Goal: Information Seeking & Learning: Learn about a topic

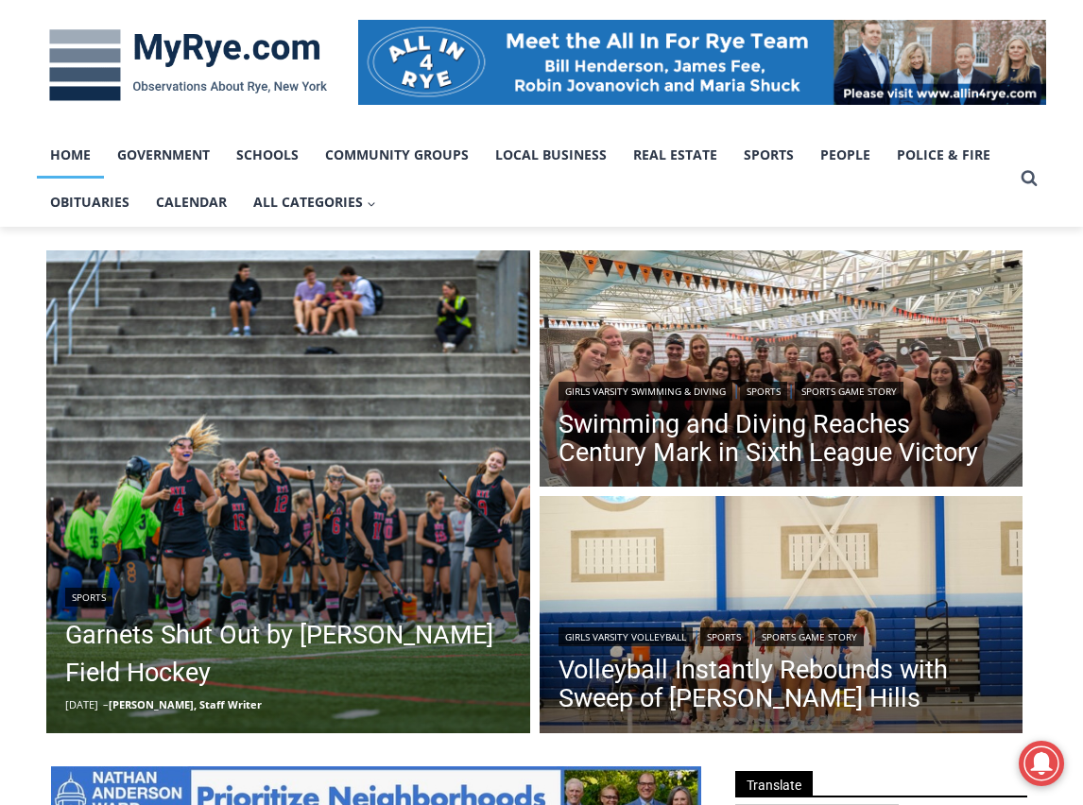
scroll to position [284, 0]
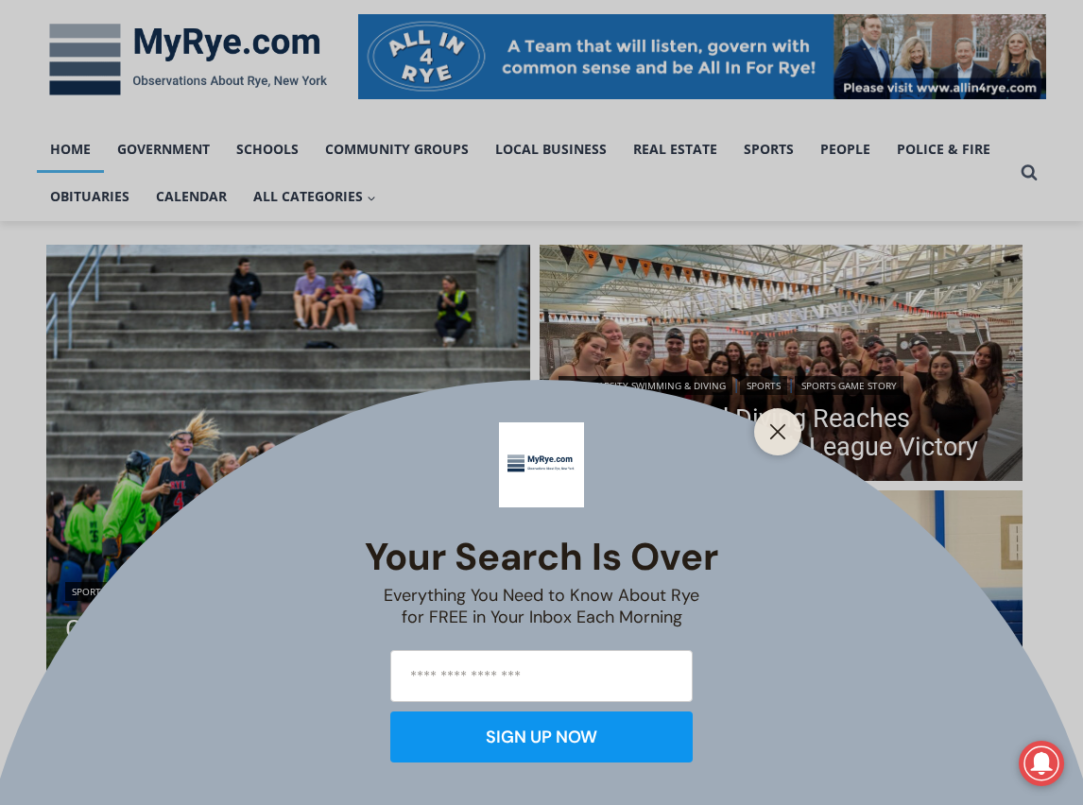
click at [764, 423] on div at bounding box center [777, 431] width 47 height 47
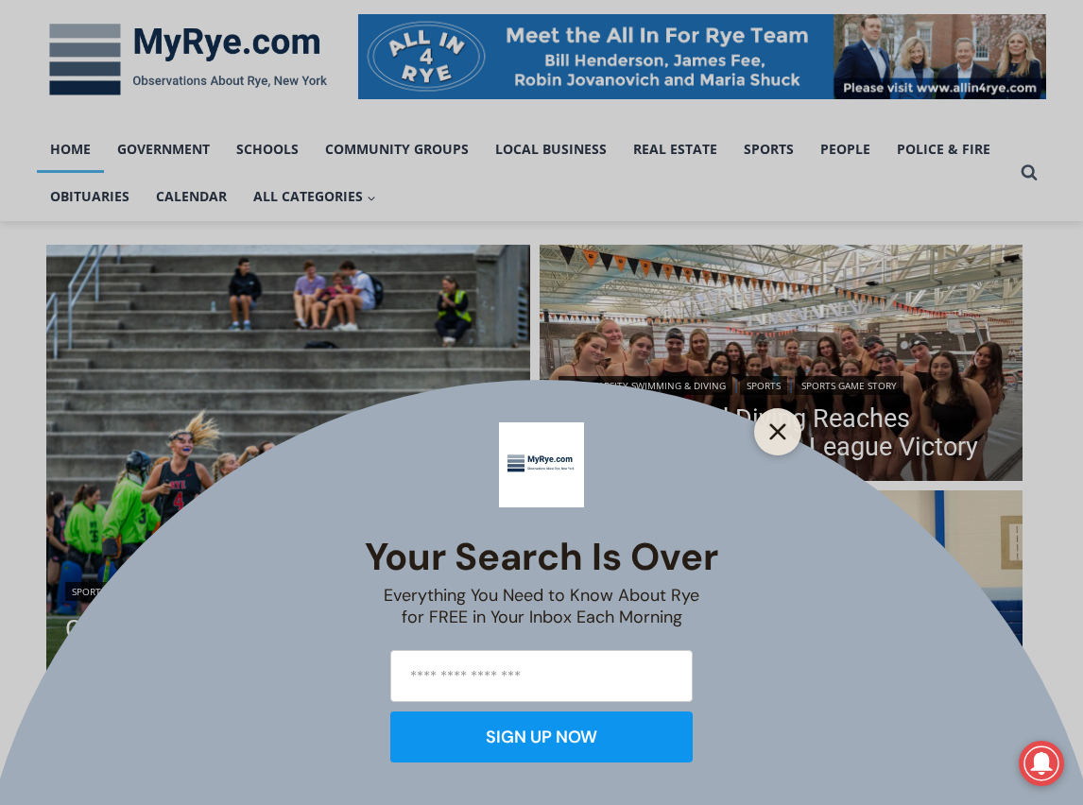
click at [771, 423] on button "Close" at bounding box center [778, 432] width 26 height 26
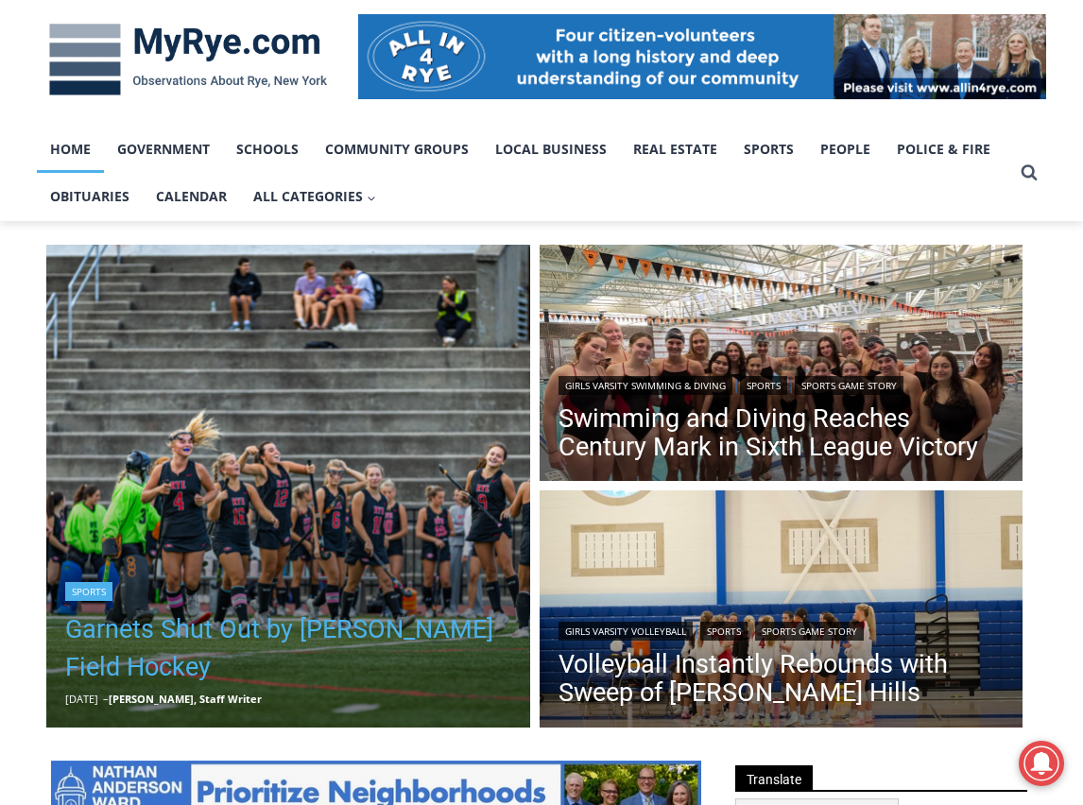
click at [283, 625] on link "Garnets Shut Out by [PERSON_NAME] Field Hockey" at bounding box center [288, 649] width 446 height 76
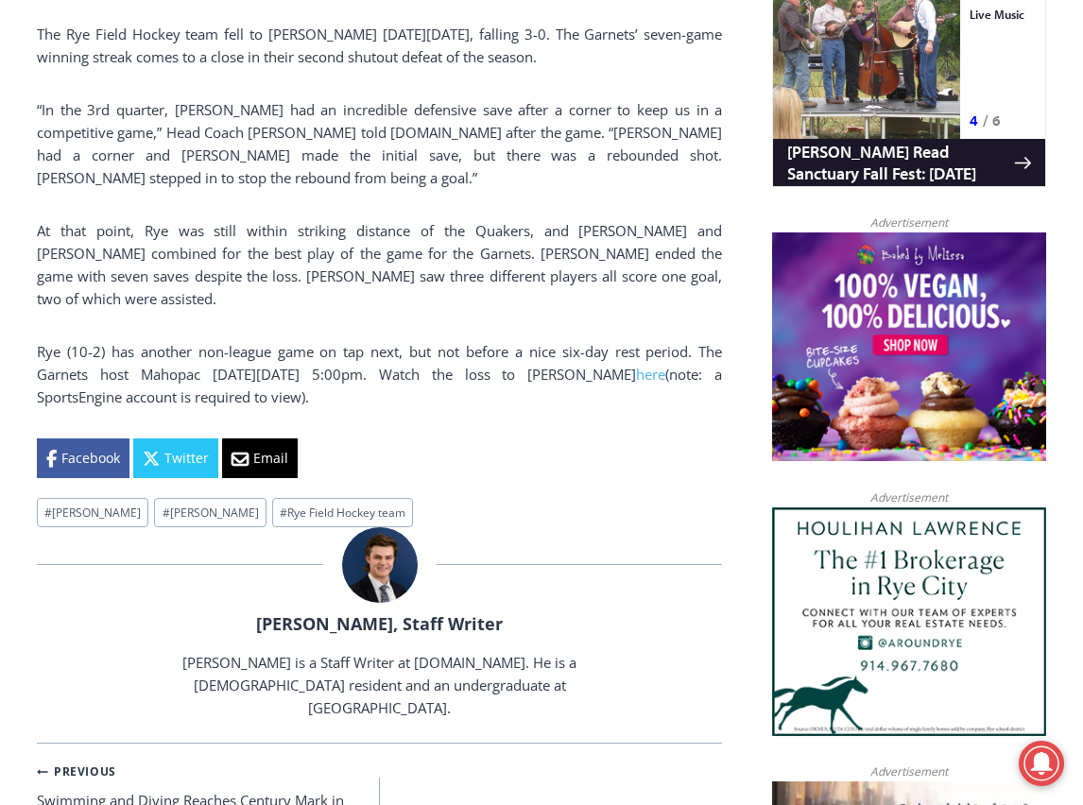
scroll to position [1323, 0]
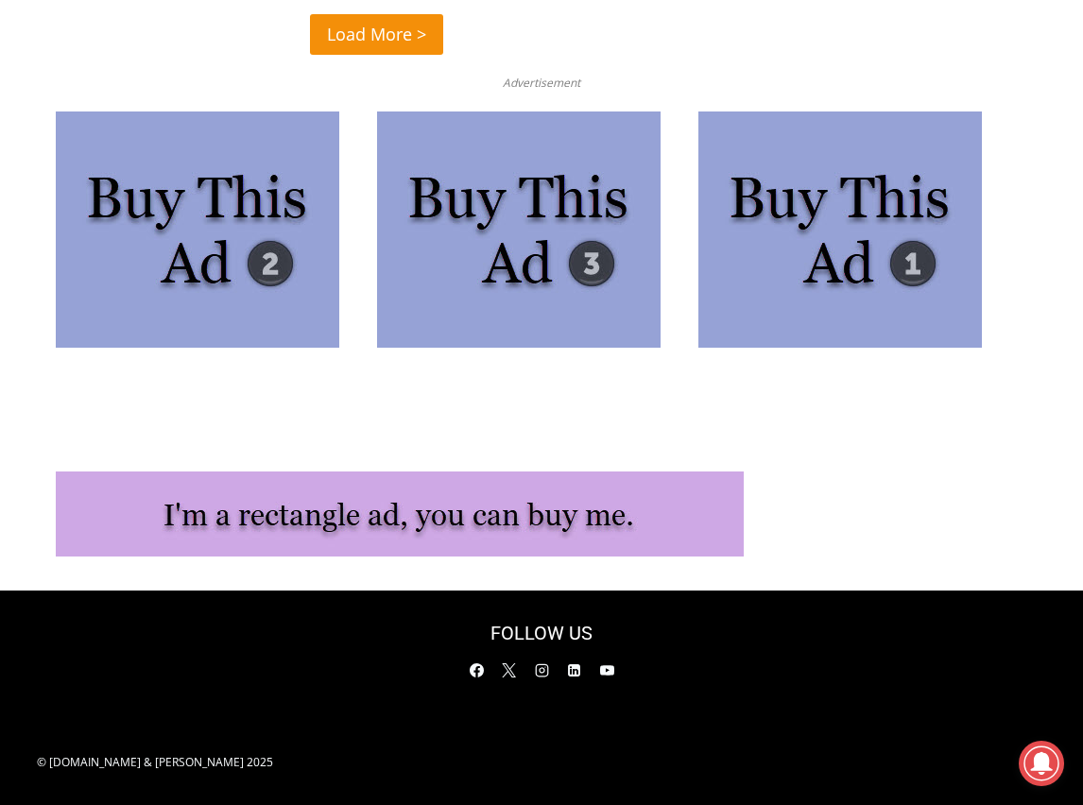
scroll to position [4938, 0]
